Goal: Task Accomplishment & Management: Use online tool/utility

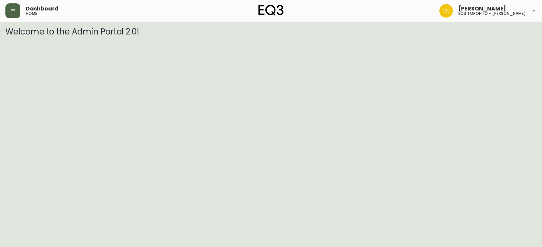
click at [13, 16] on button "button" at bounding box center [12, 10] width 15 height 15
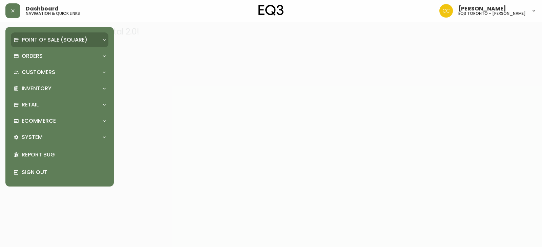
click at [43, 40] on p "Point of Sale (Square)" at bounding box center [55, 39] width 66 height 7
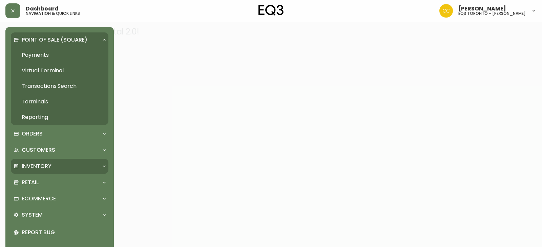
click at [56, 166] on div "Inventory" at bounding box center [56, 166] width 85 height 7
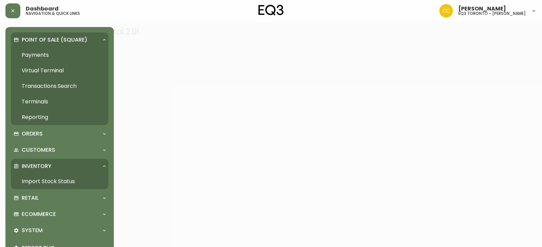
click at [73, 182] on link "Import Stock Status" at bounding box center [59, 182] width 97 height 16
